Goal: Complete application form

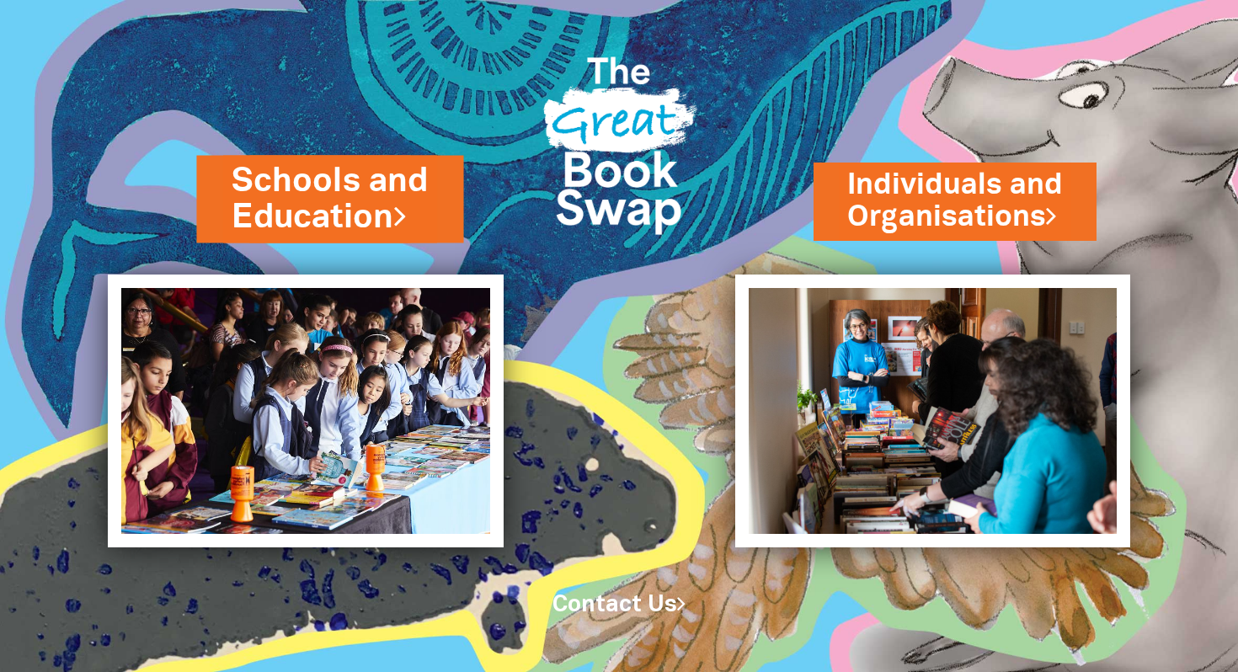
click at [402, 216] on icon at bounding box center [399, 215] width 13 height 34
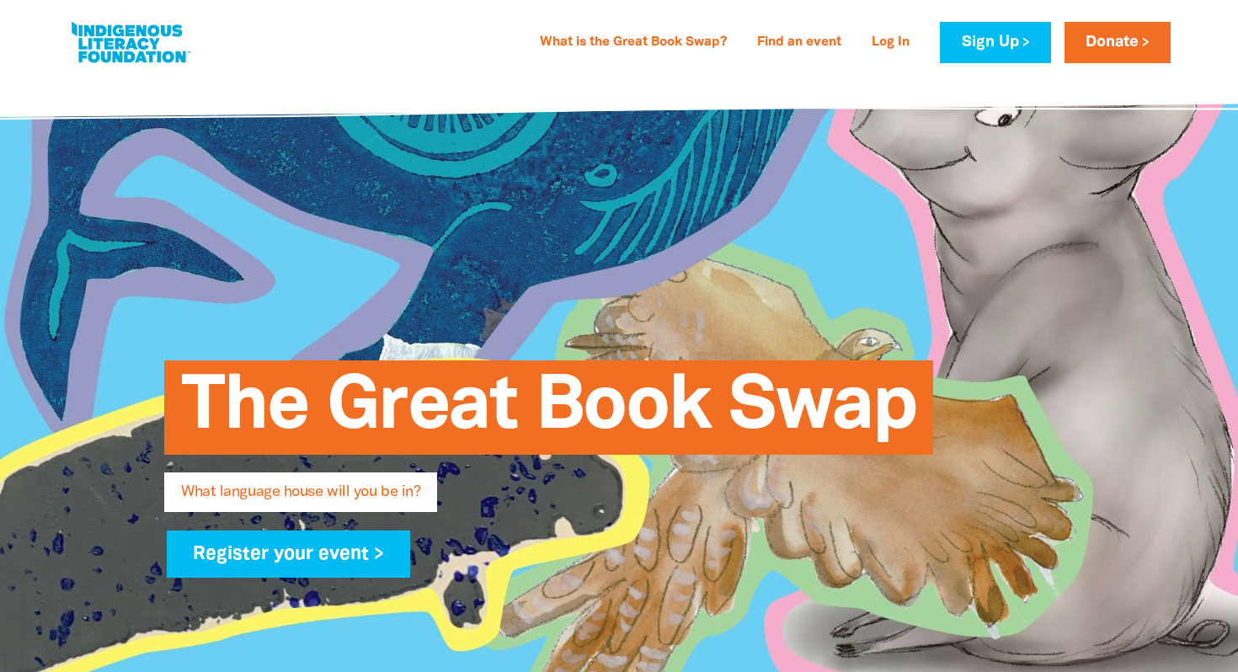
type input "[PERSON_NAME]"
type input "[PERSON_NAME][EMAIL_ADDRESS][PERSON_NAME][DOMAIN_NAME]"
type input "[GEOGRAPHIC_DATA]"
select select "primary-school"
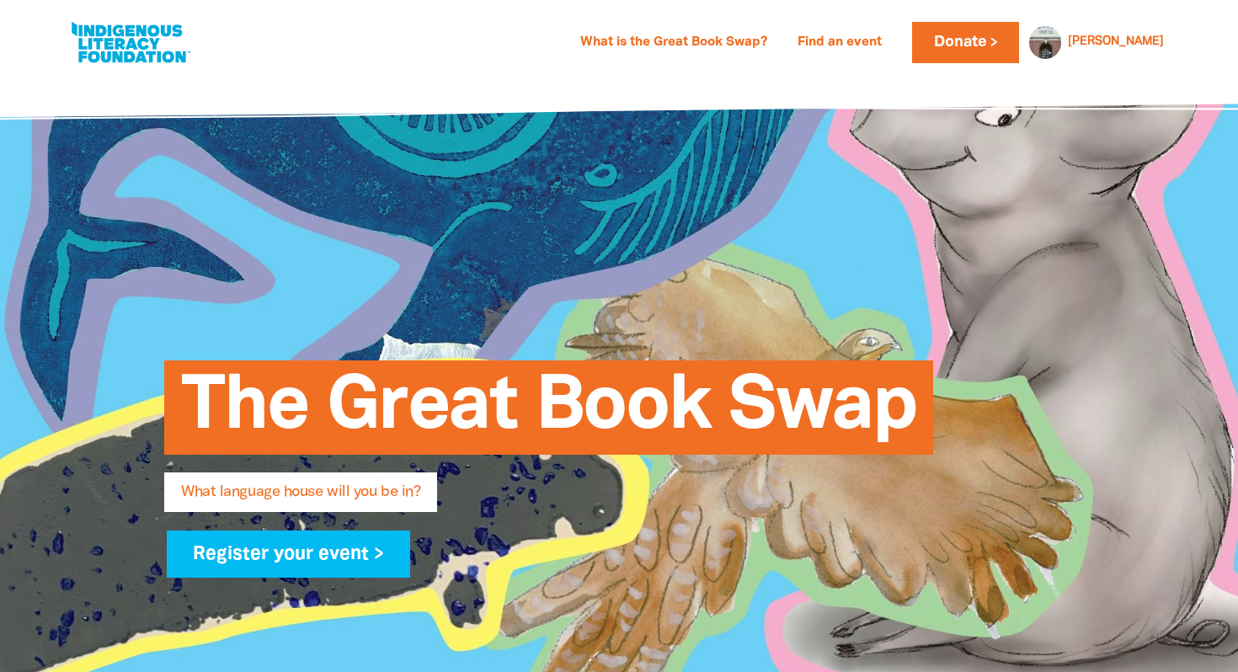
click at [119, 39] on link at bounding box center [130, 42] width 126 height 51
click at [109, 60] on link at bounding box center [130, 42] width 126 height 51
